Goal: Check status: Check status

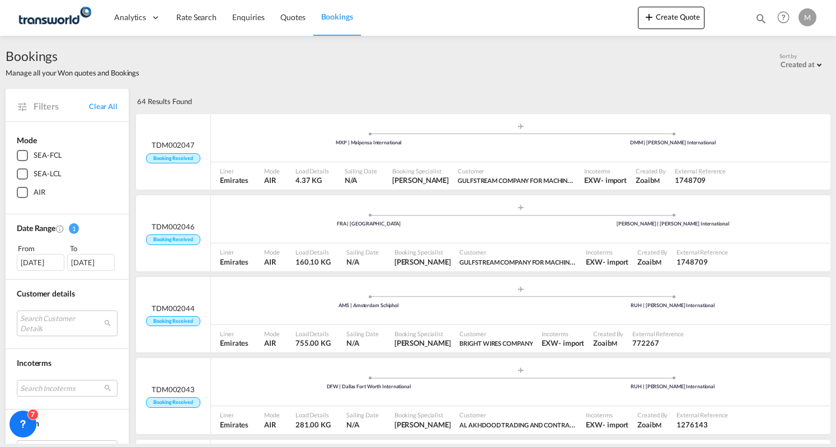
click at [332, 13] on span "Bookings" at bounding box center [337, 17] width 32 height 10
click at [293, 21] on span "Quotes" at bounding box center [292, 17] width 25 height 10
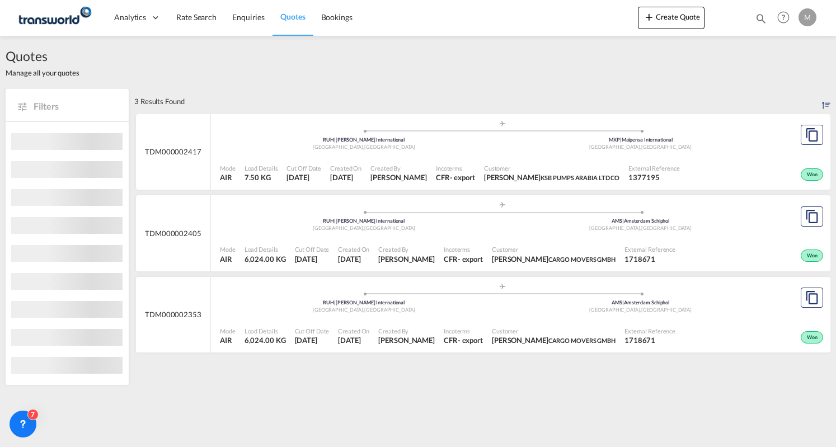
click at [338, 20] on span "Bookings" at bounding box center [336, 17] width 31 height 10
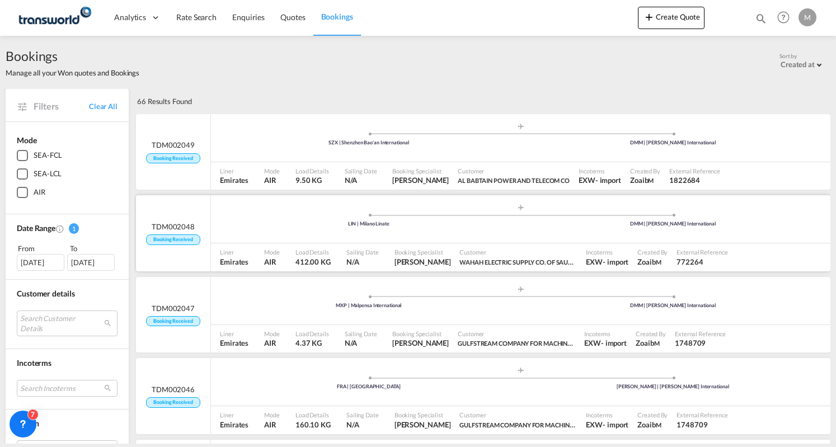
click at [490, 230] on div ".a{fill:#aaa8ad;} .a{fill:#aaa8ad;} LIN | Milano Linate DMM | [PERSON_NAME] Int…" at bounding box center [520, 221] width 619 height 34
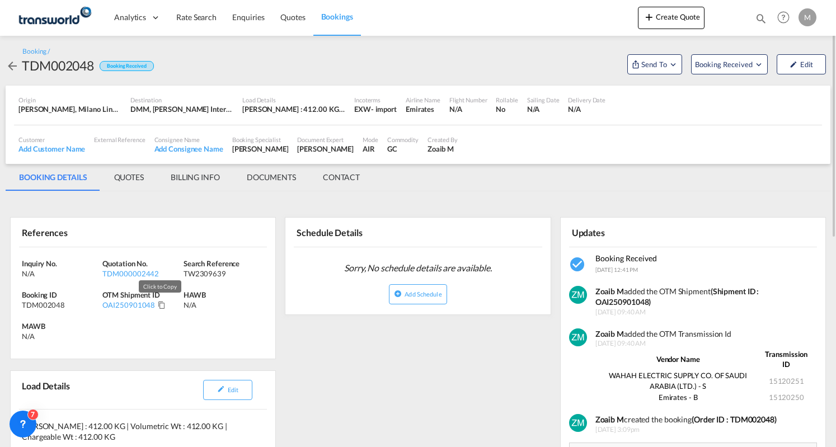
click at [158, 304] on md-icon "Click to Copy" at bounding box center [162, 305] width 8 height 8
